Goal: Information Seeking & Learning: Learn about a topic

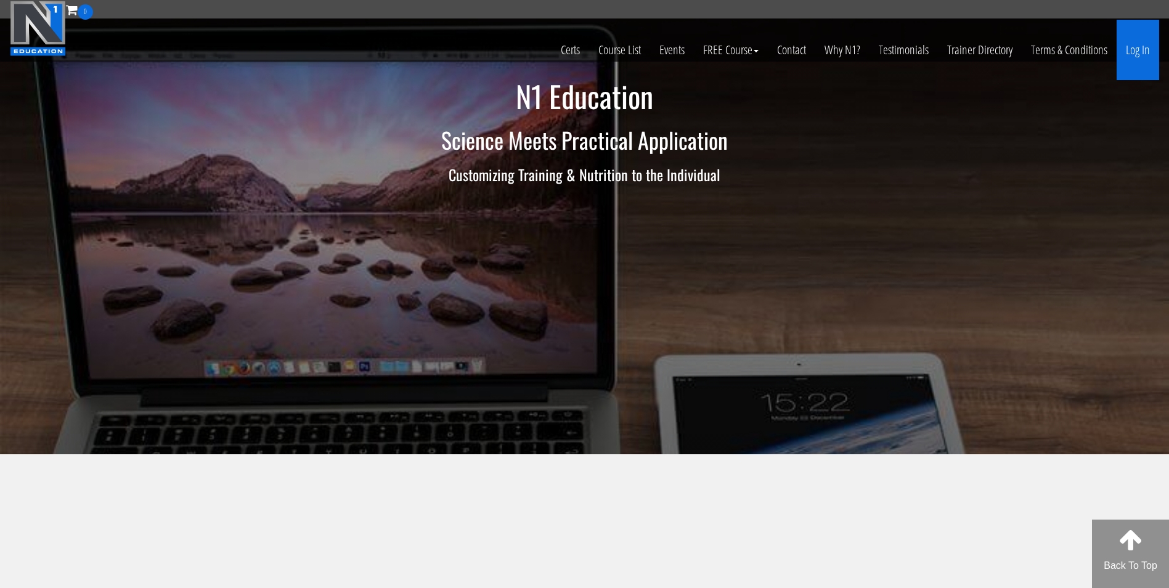
click at [1132, 44] on link "Log In" at bounding box center [1138, 50] width 43 height 60
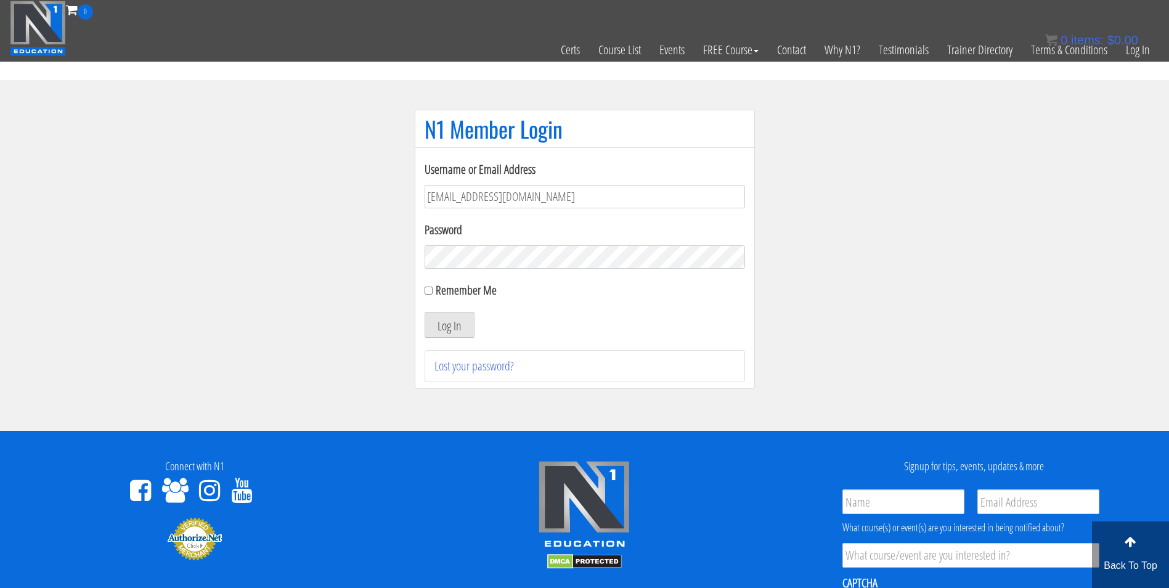
type input "darrennuzzo@gmail.com"
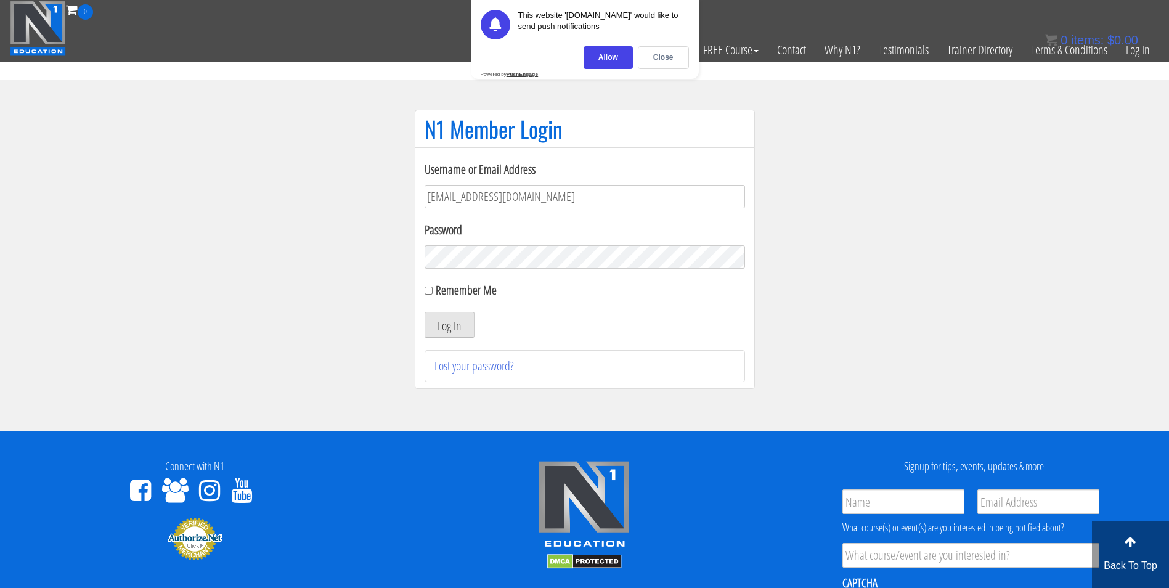
click at [425, 312] on button "Log In" at bounding box center [450, 325] width 50 height 26
click at [649, 52] on div "Close" at bounding box center [663, 57] width 51 height 23
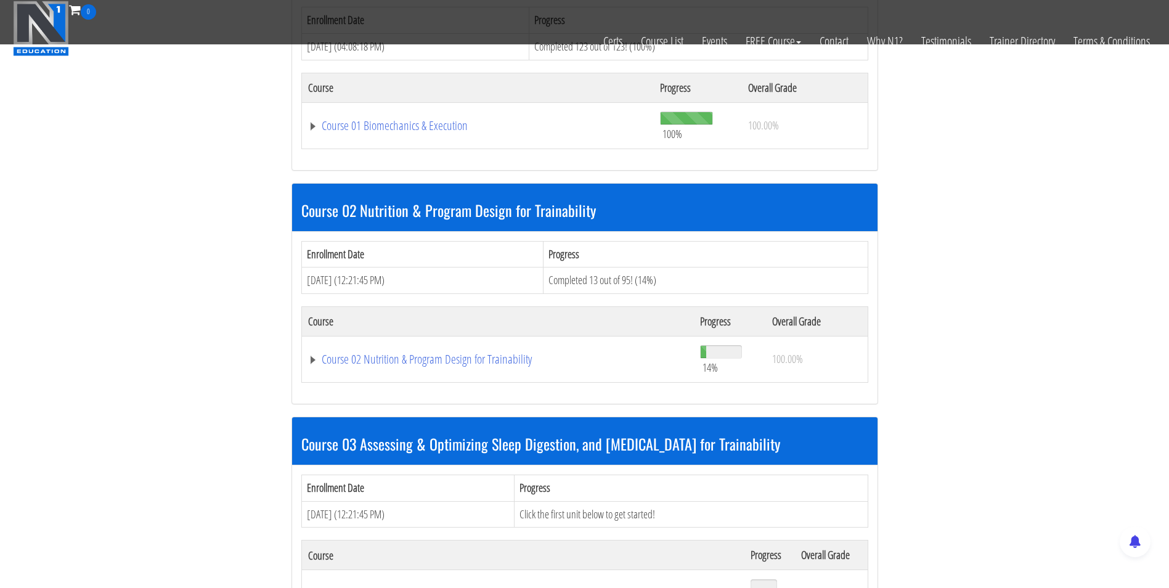
scroll to position [573, 0]
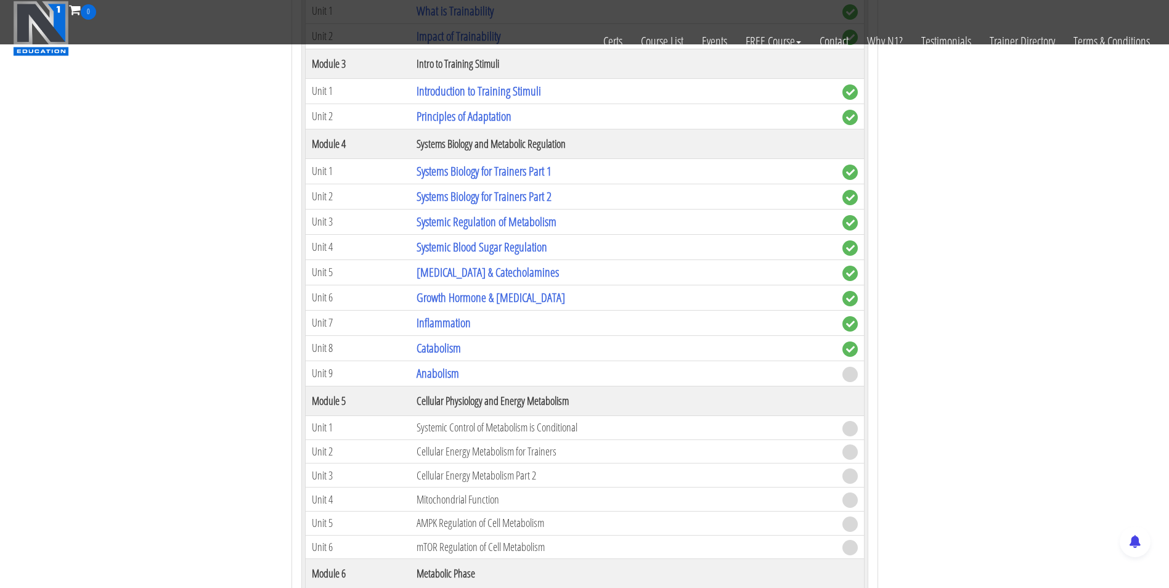
scroll to position [1082, 0]
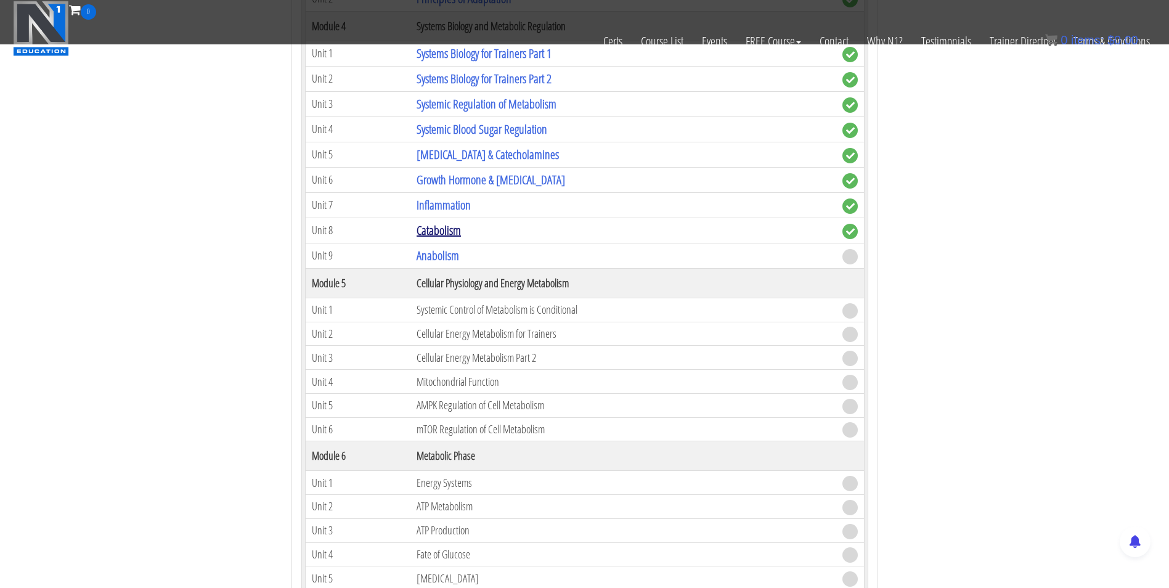
click at [444, 229] on link "Catabolism" at bounding box center [439, 230] width 44 height 17
